Goal: Task Accomplishment & Management: Complete application form

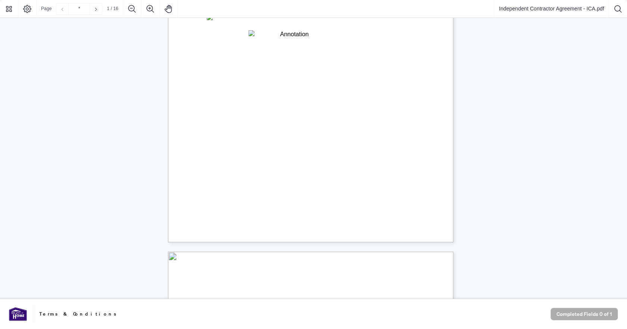
scroll to position [336, 0]
type input "**"
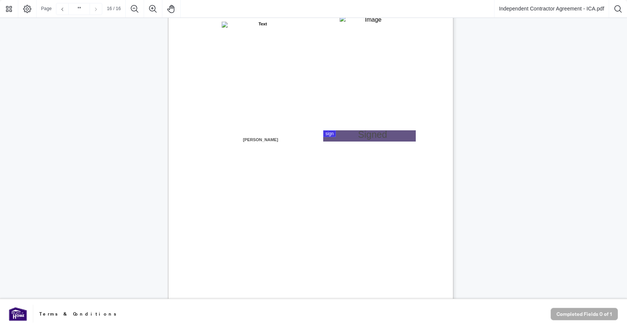
scroll to position [5788, 0]
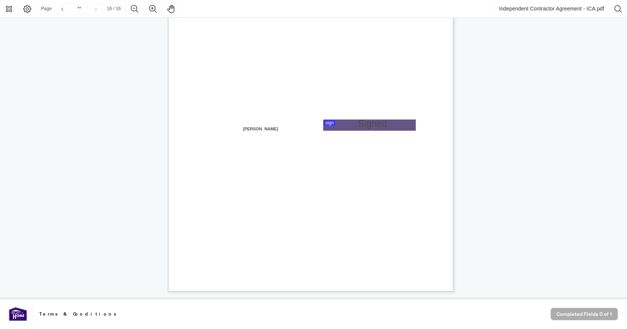
click at [386, 118] on div "IN WITNESS WHEREOF, the parties hereto, having read and understood the entire A…" at bounding box center [346, 153] width 357 height 462
click at [386, 126] on div at bounding box center [313, 149] width 627 height 299
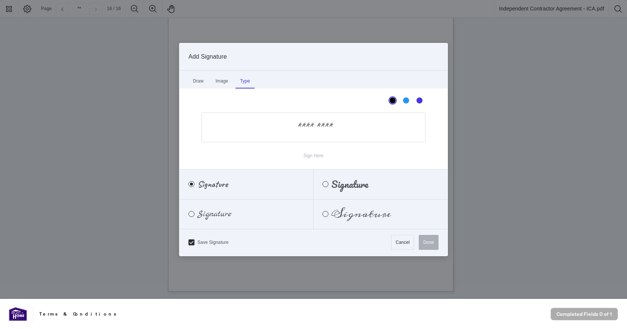
click at [245, 77] on div "Type" at bounding box center [245, 81] width 19 height 15
click at [322, 131] on input "Sign Here" at bounding box center [314, 127] width 224 height 30
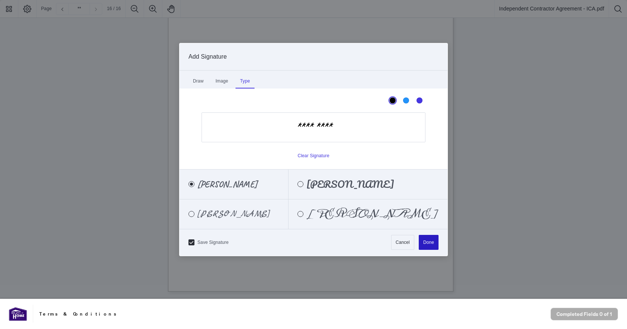
type input "*********"
click at [431, 245] on button "Done" at bounding box center [429, 242] width 20 height 15
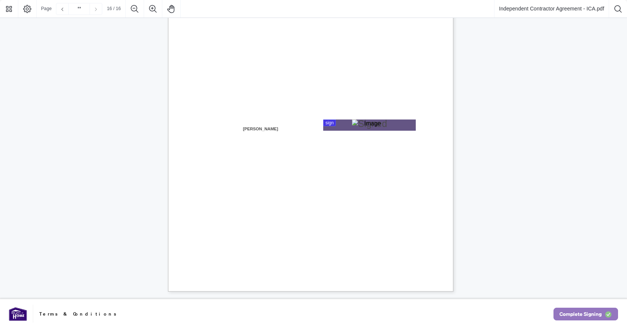
click at [575, 313] on span "Complete Signing" at bounding box center [581, 314] width 42 height 12
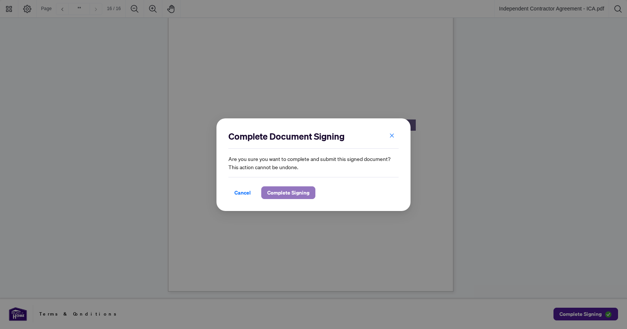
click at [295, 192] on span "Complete Signing" at bounding box center [288, 193] width 42 height 12
